Goal: Entertainment & Leisure: Consume media (video, audio)

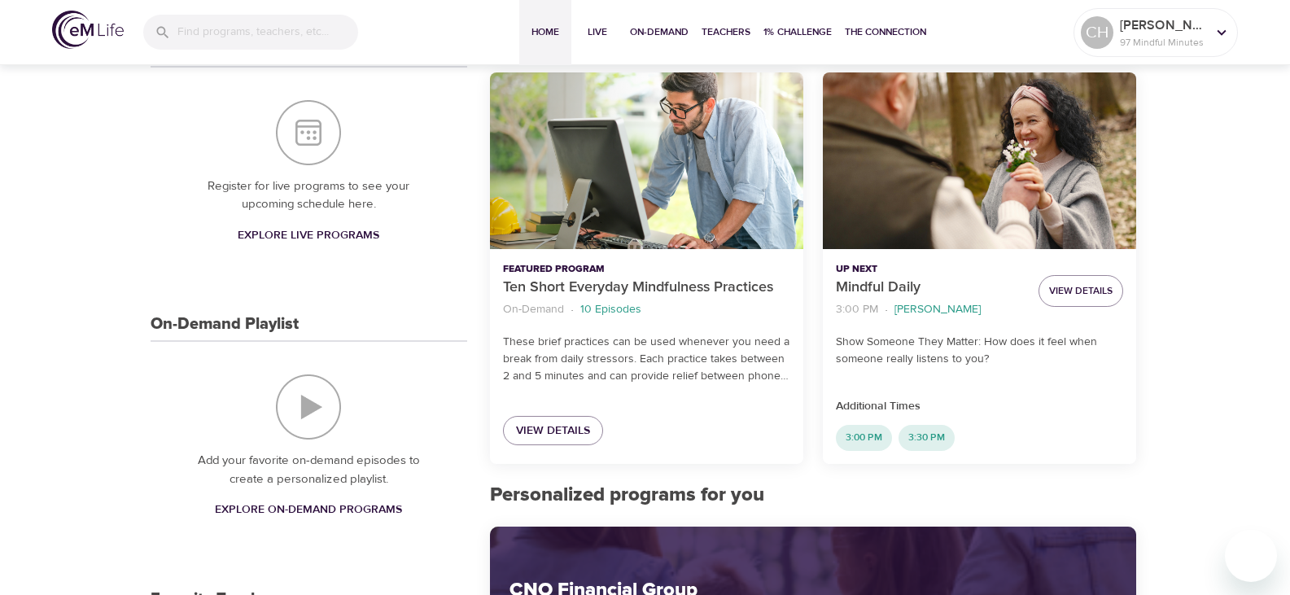
scroll to position [326, 0]
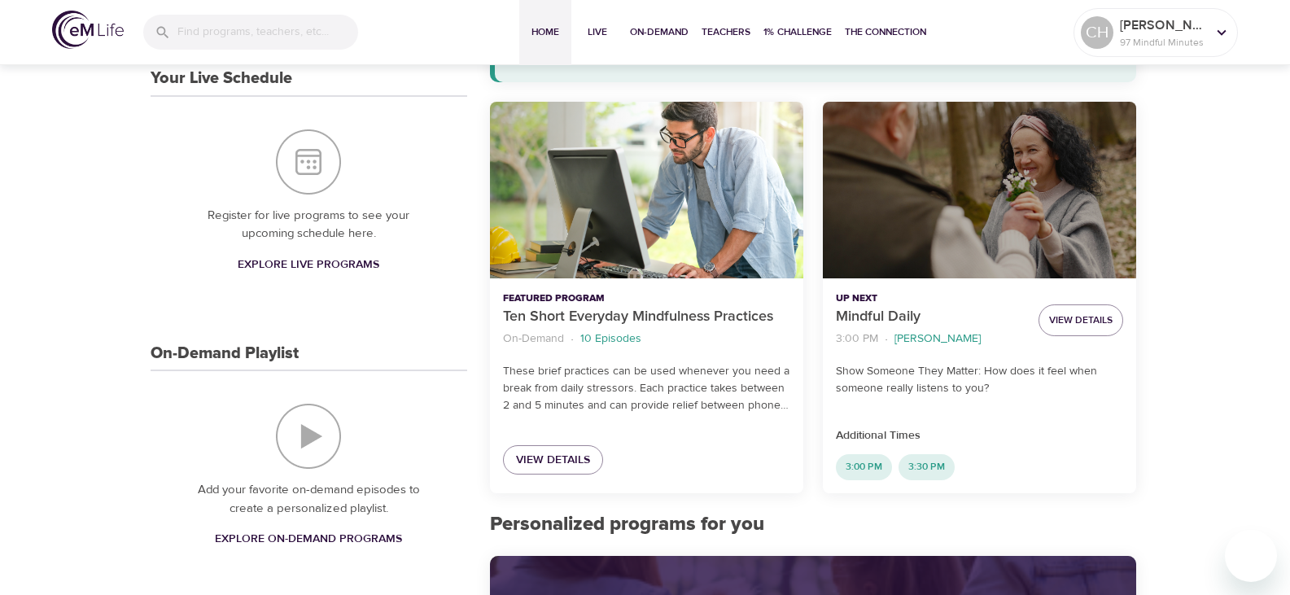
click at [1005, 243] on div "Mindful Daily" at bounding box center [979, 190] width 313 height 177
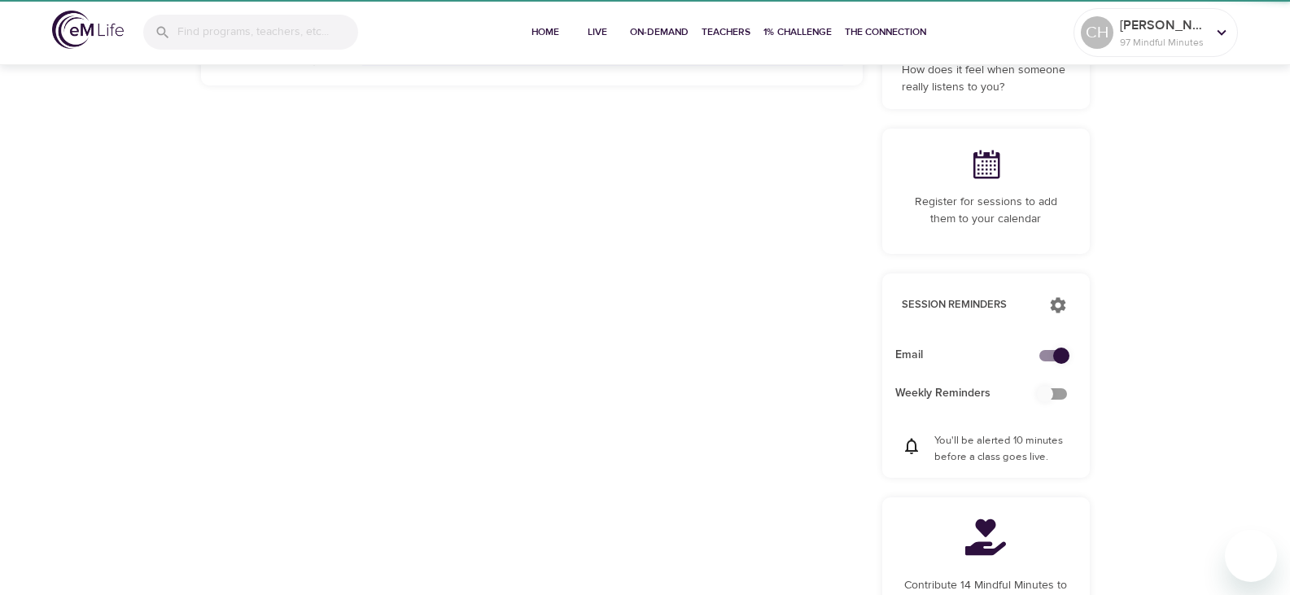
checkbox input "true"
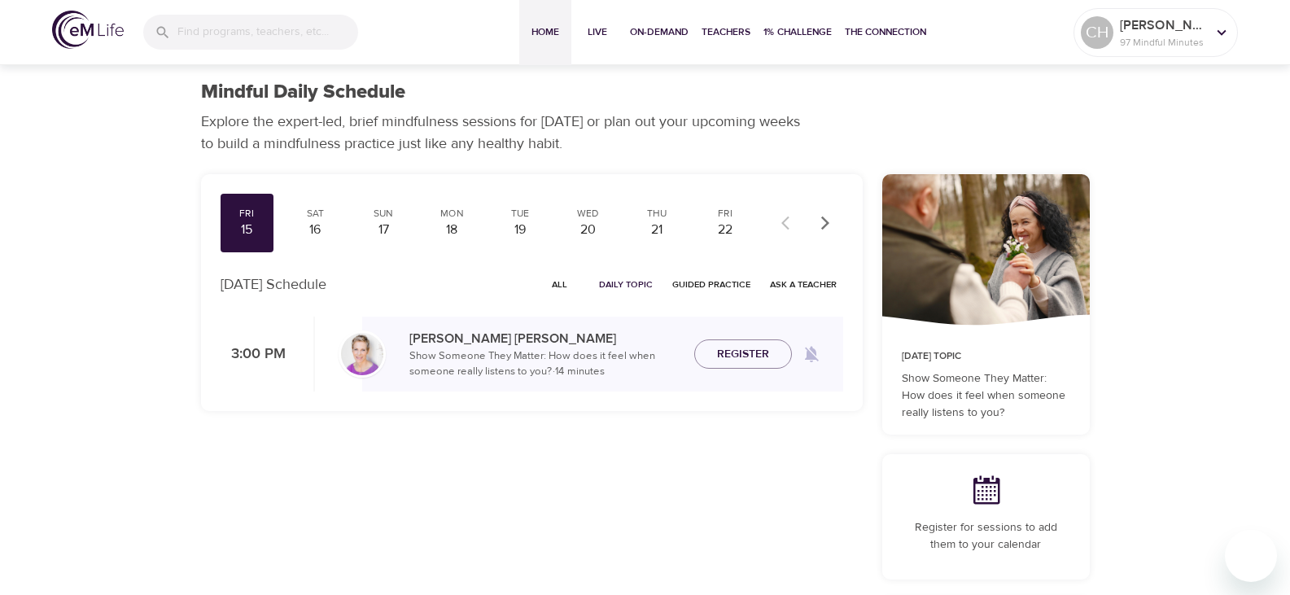
click at [545, 30] on span "Home" at bounding box center [545, 32] width 39 height 17
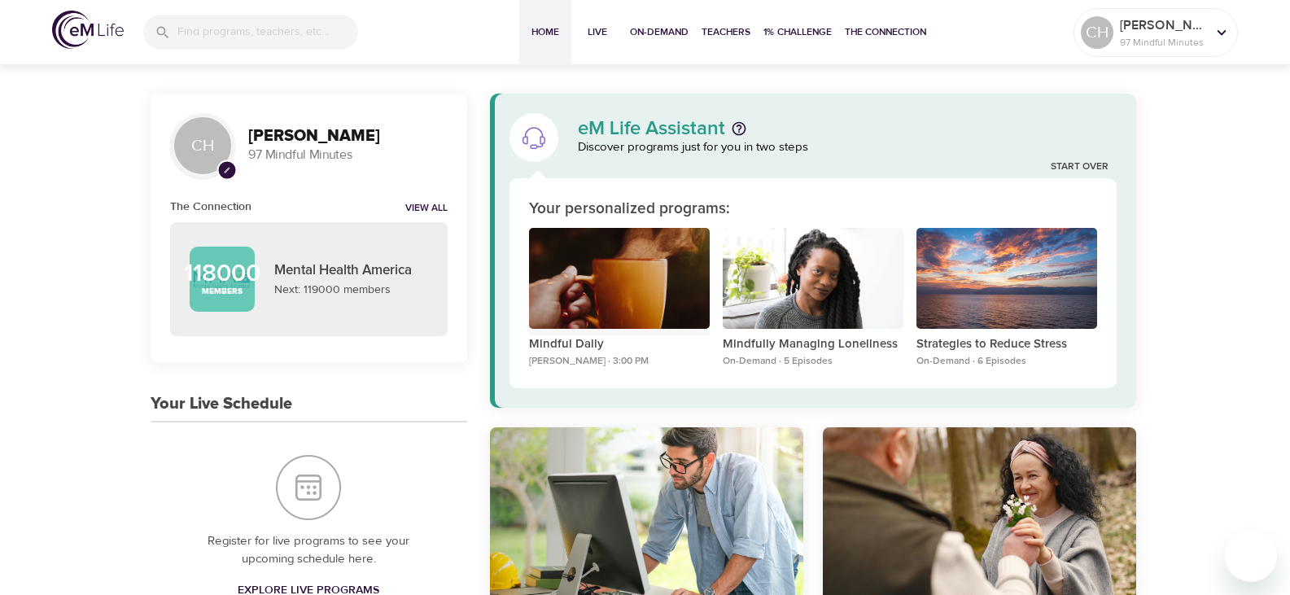
click at [629, 284] on div "Mindful Daily" at bounding box center [619, 279] width 181 height 102
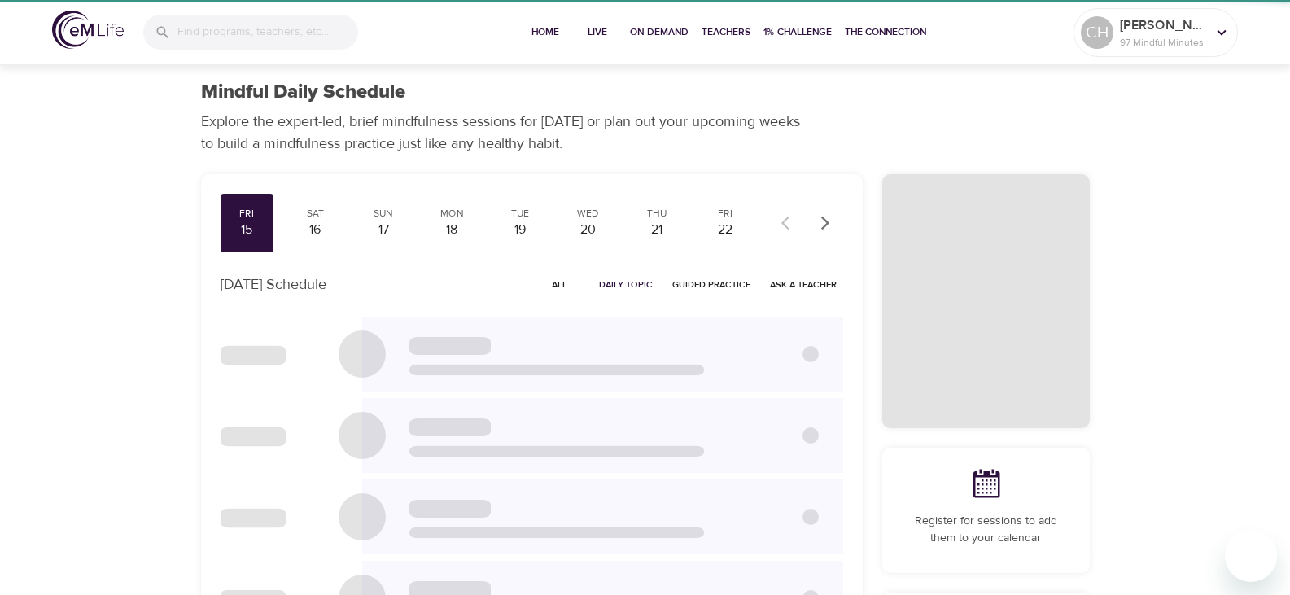
checkbox input "true"
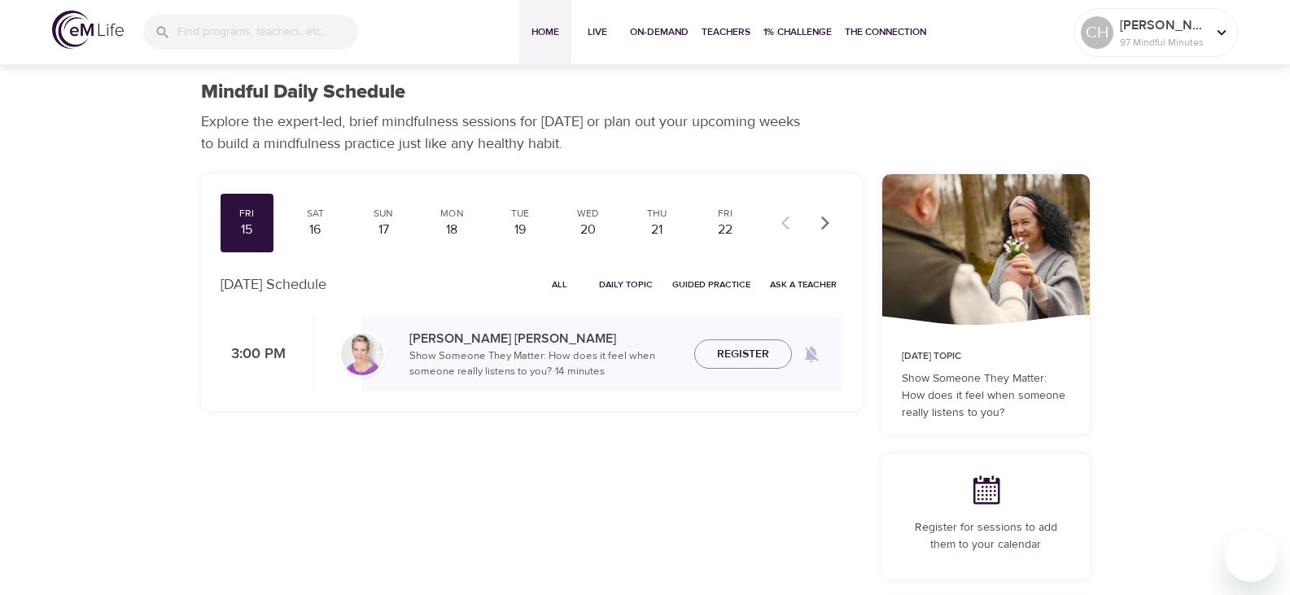
click at [554, 24] on span "Home" at bounding box center [545, 32] width 39 height 17
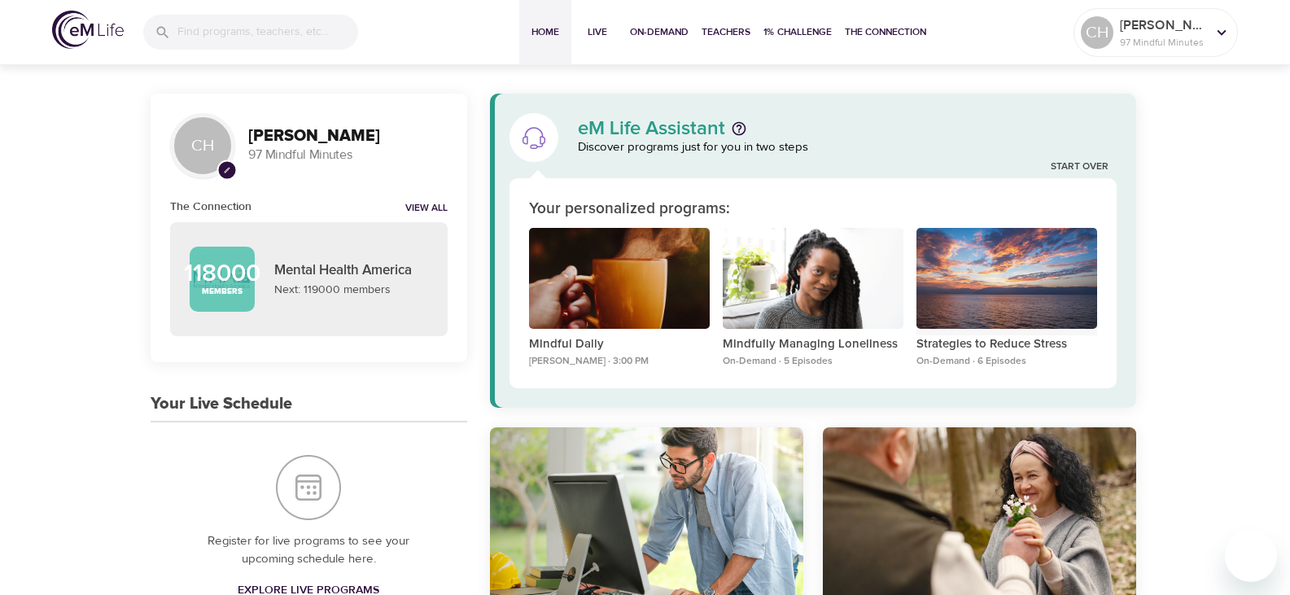
click at [968, 291] on div "Strategies to Reduce Stress" at bounding box center [1007, 279] width 181 height 102
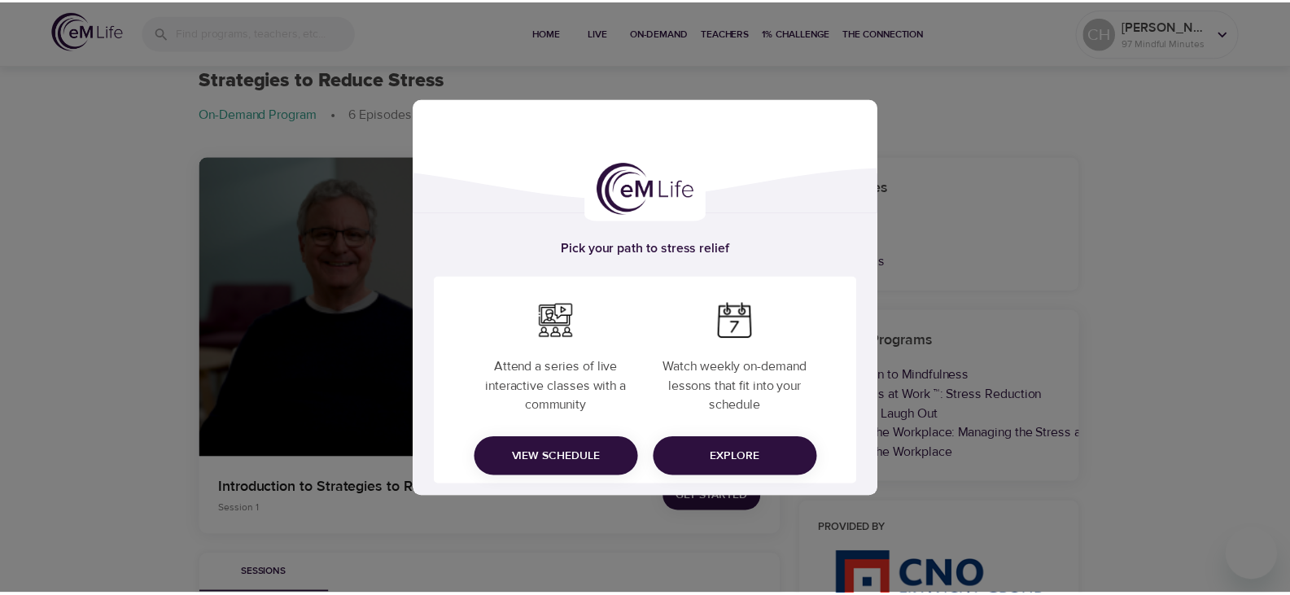
scroll to position [81, 0]
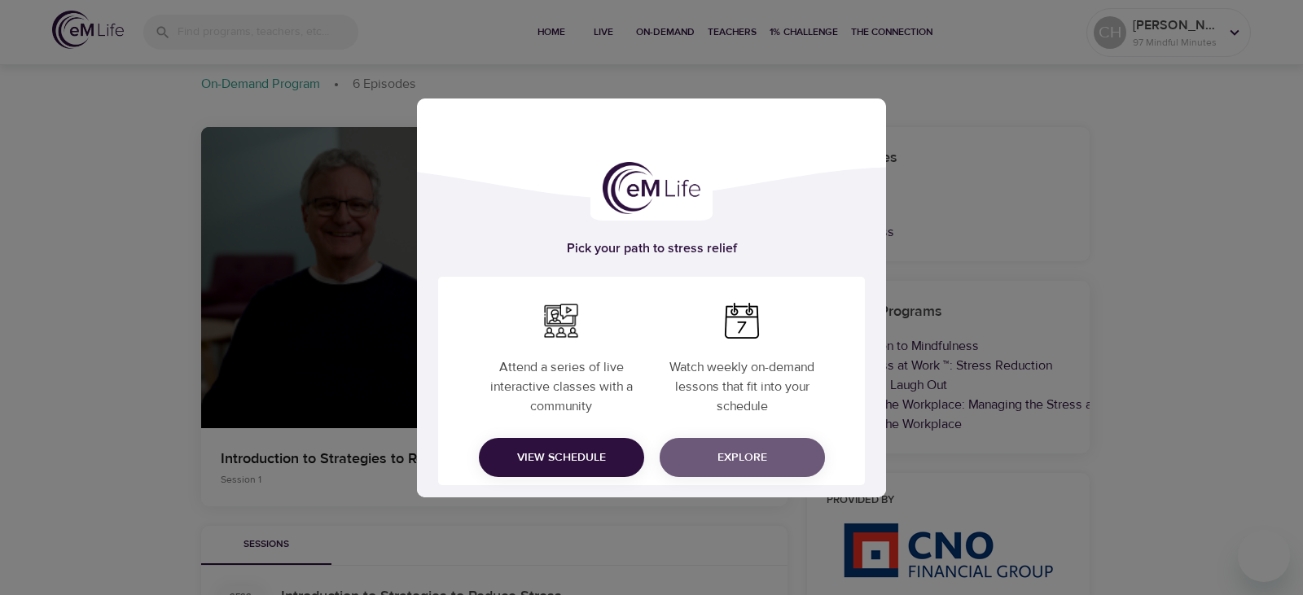
click at [760, 461] on span "Explore" at bounding box center [741, 458] width 139 height 20
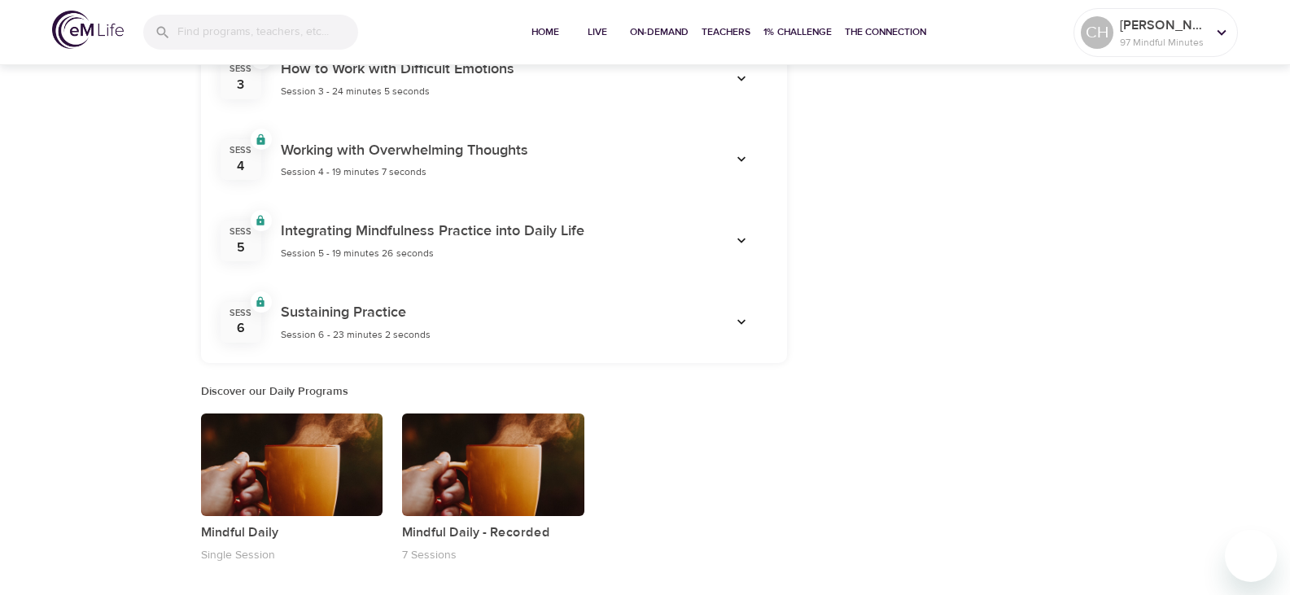
scroll to position [957, 0]
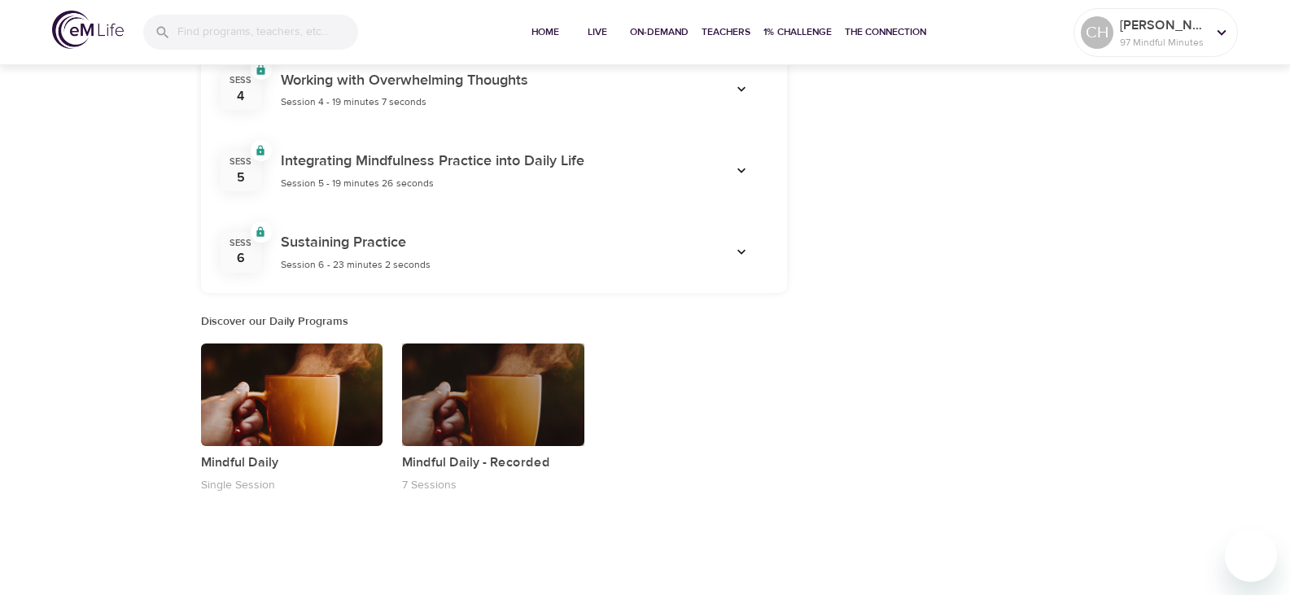
click at [497, 410] on div "button" at bounding box center [493, 395] width 182 height 103
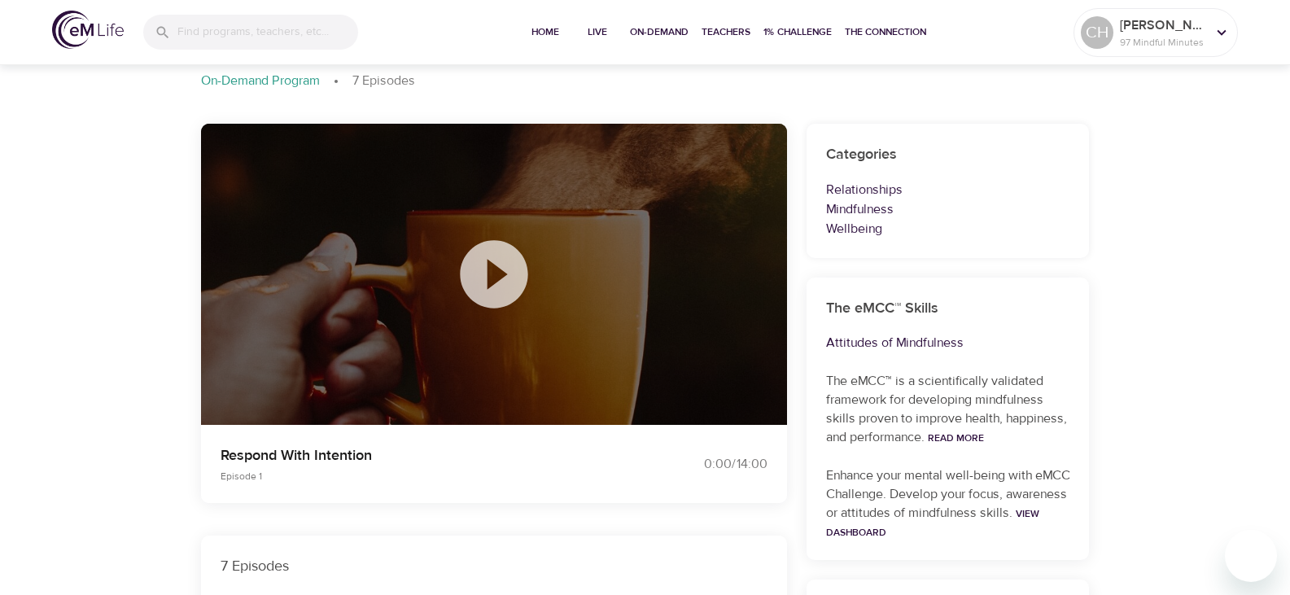
scroll to position [163, 0]
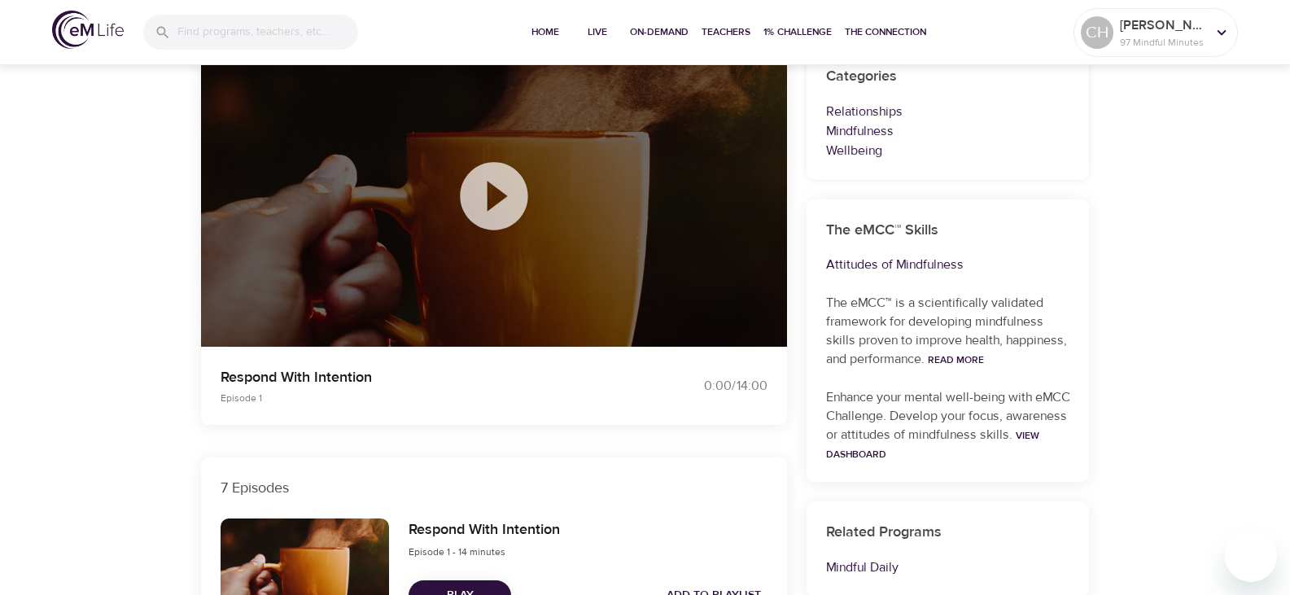
click at [511, 183] on icon at bounding box center [494, 196] width 68 height 68
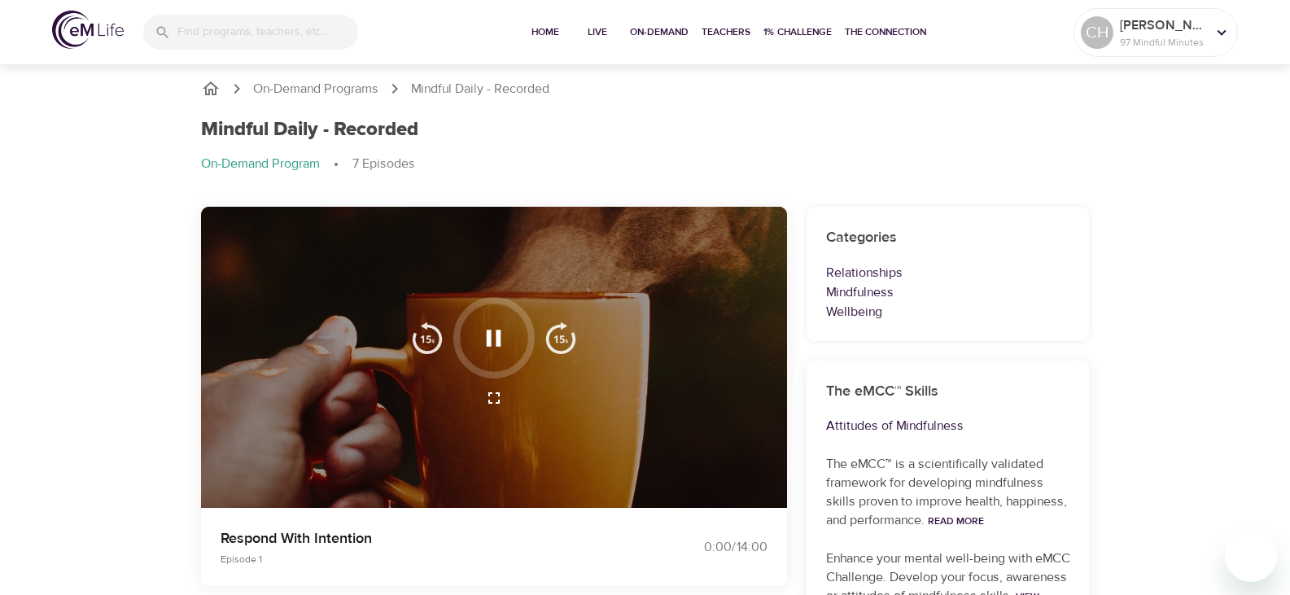
scroll to position [0, 0]
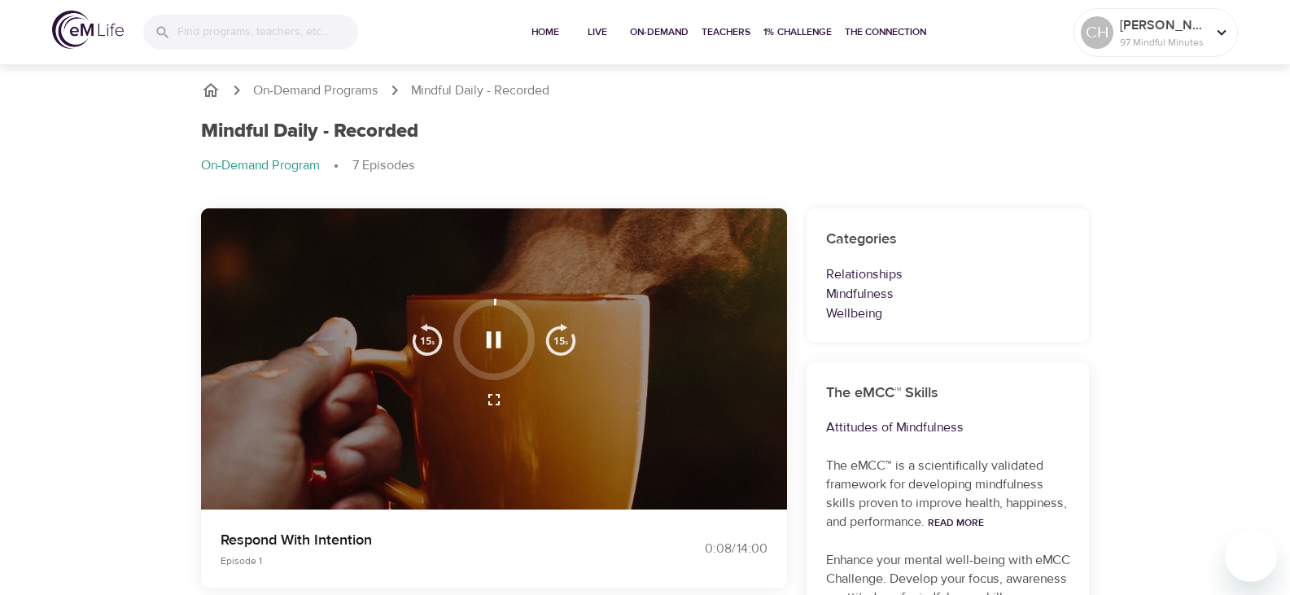
click at [920, 134] on div "Mindful Daily - Recorded" at bounding box center [645, 132] width 889 height 24
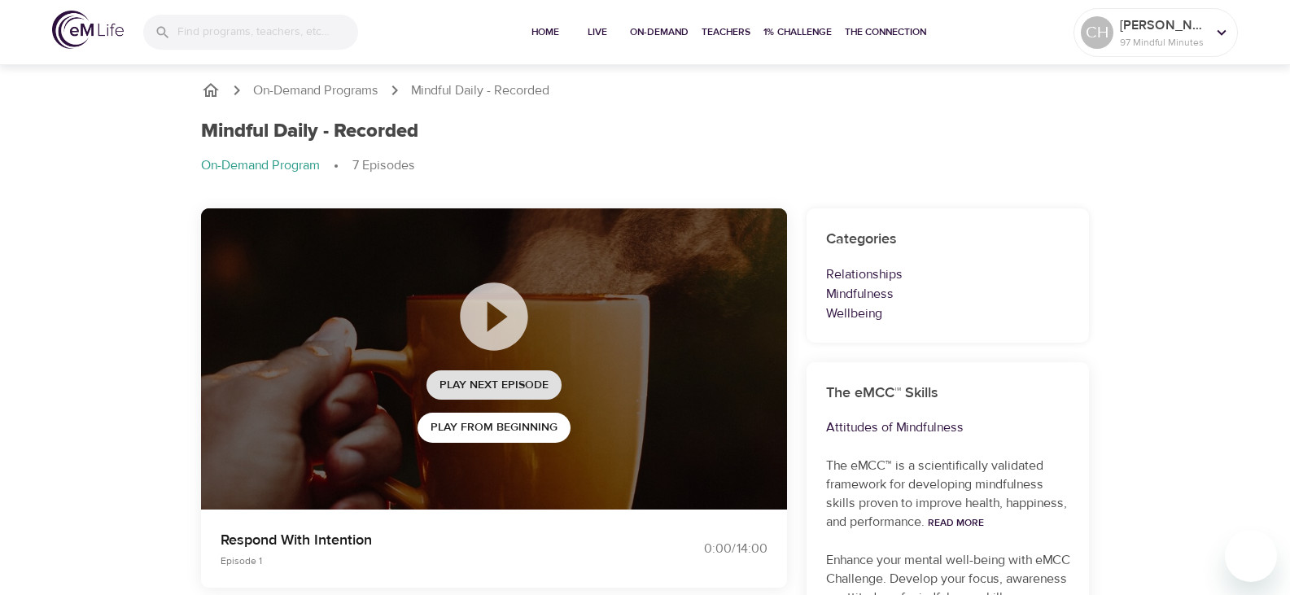
click at [480, 395] on span "Play Next Episode" at bounding box center [494, 385] width 109 height 20
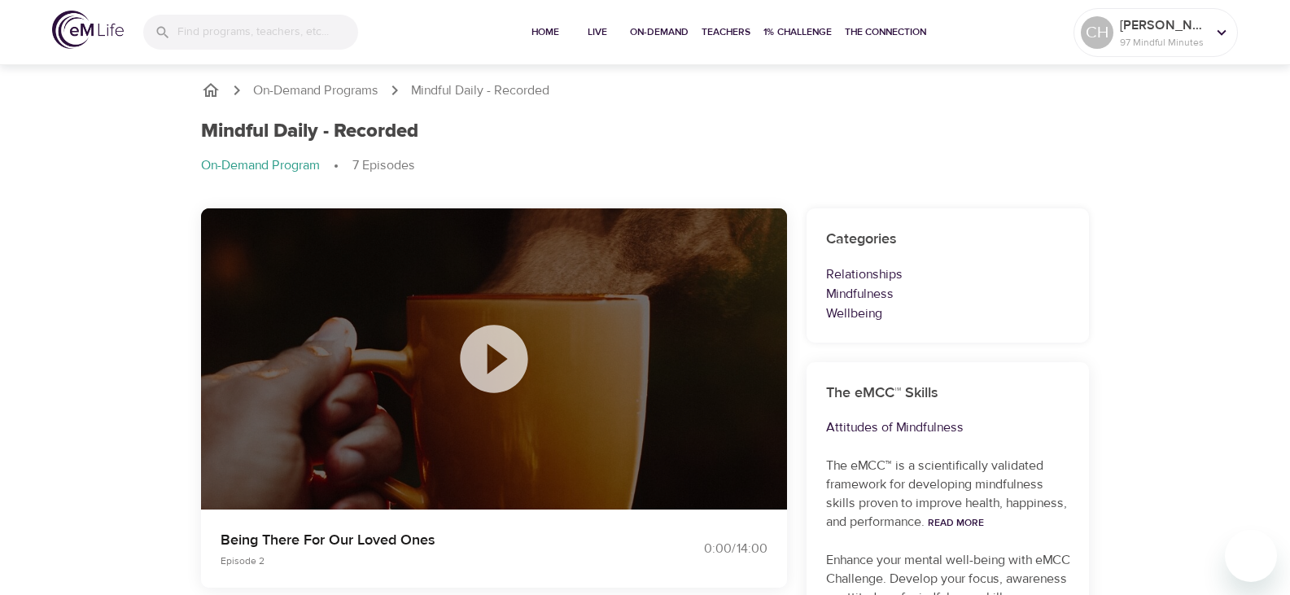
click at [495, 353] on icon at bounding box center [493, 358] width 81 height 81
